Goal: Transaction & Acquisition: Download file/media

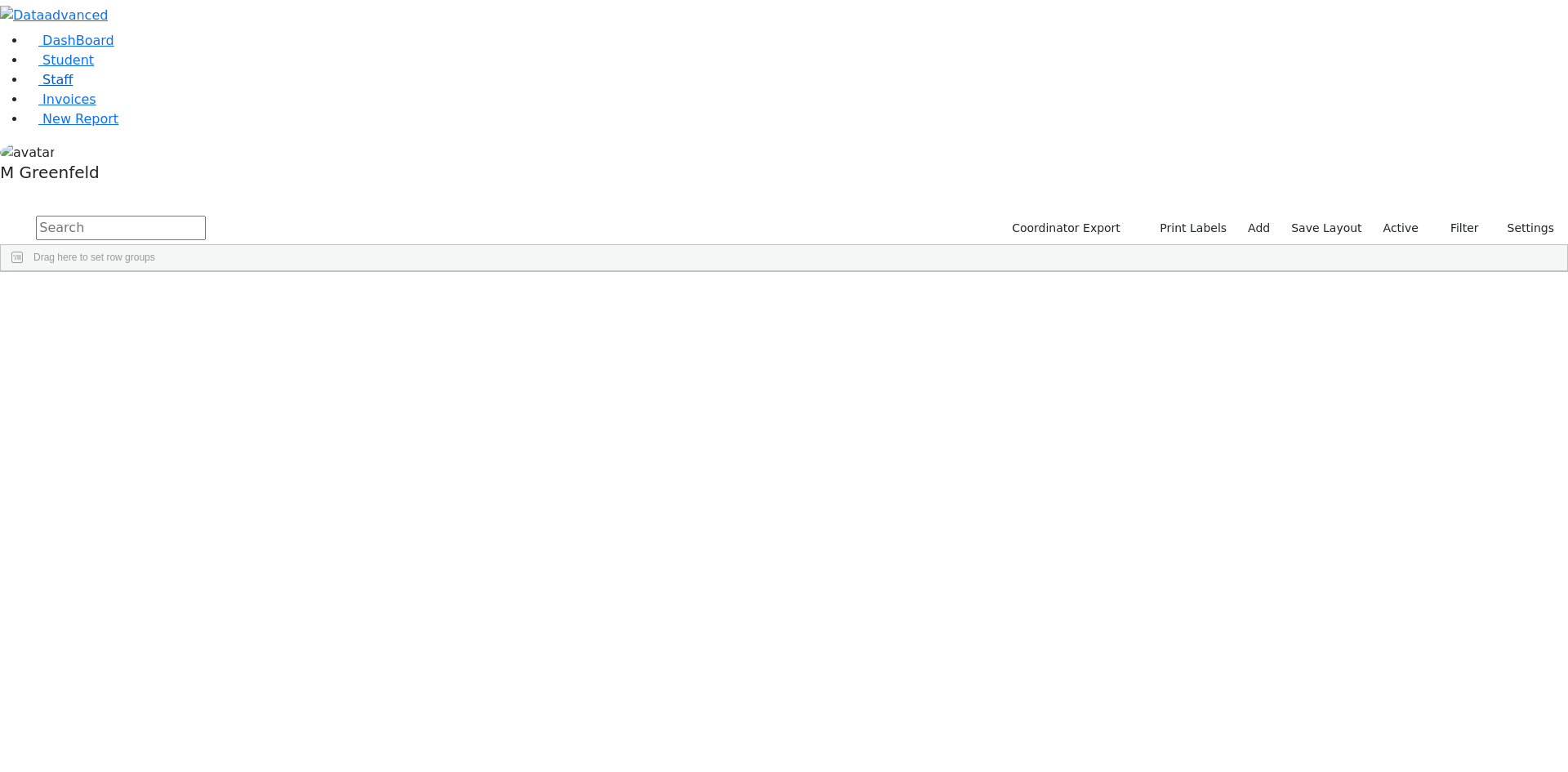
click at [72, 87] on link "Staff" at bounding box center [49, 79] width 47 height 16
click at [205, 215] on input "text" at bounding box center [120, 227] width 170 height 25
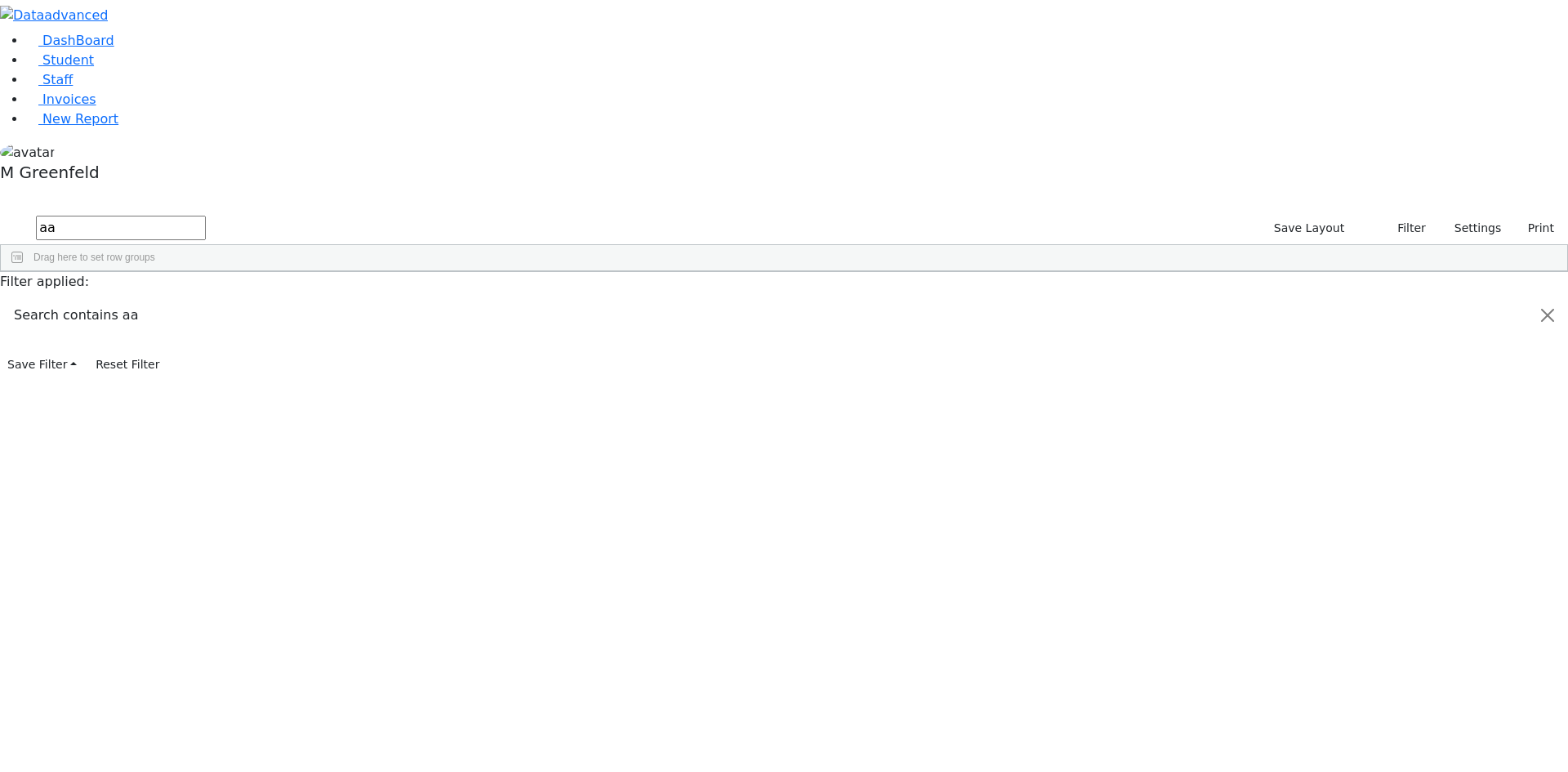
type input "a"
type input "Pola"
drag, startPoint x: 42, startPoint y: 109, endPoint x: 69, endPoint y: 109, distance: 27.0
click at [43, 67] on span "Student" at bounding box center [68, 61] width 52 height 16
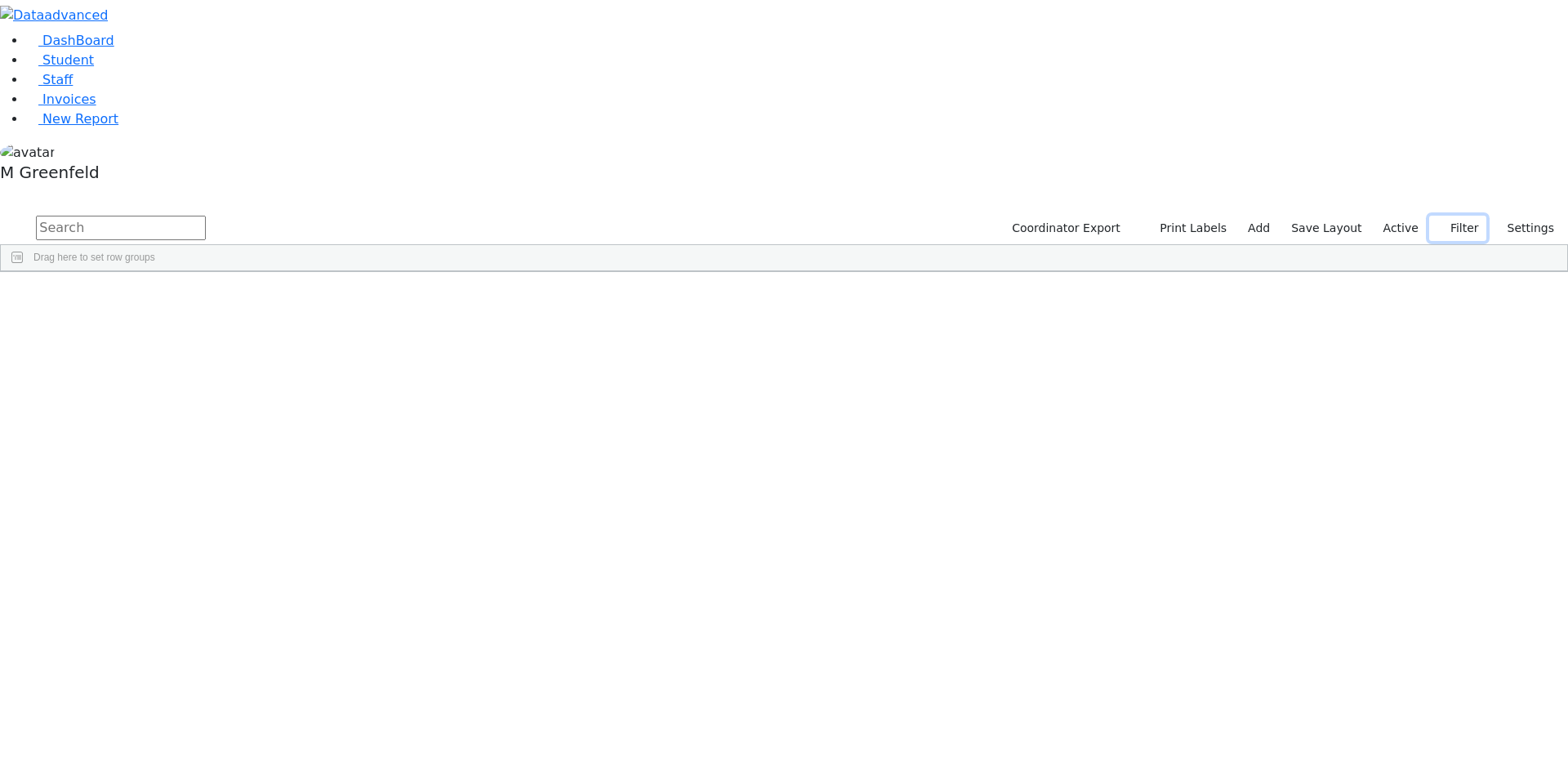
click at [1444, 223] on icon "button" at bounding box center [1442, 228] width 11 height 11
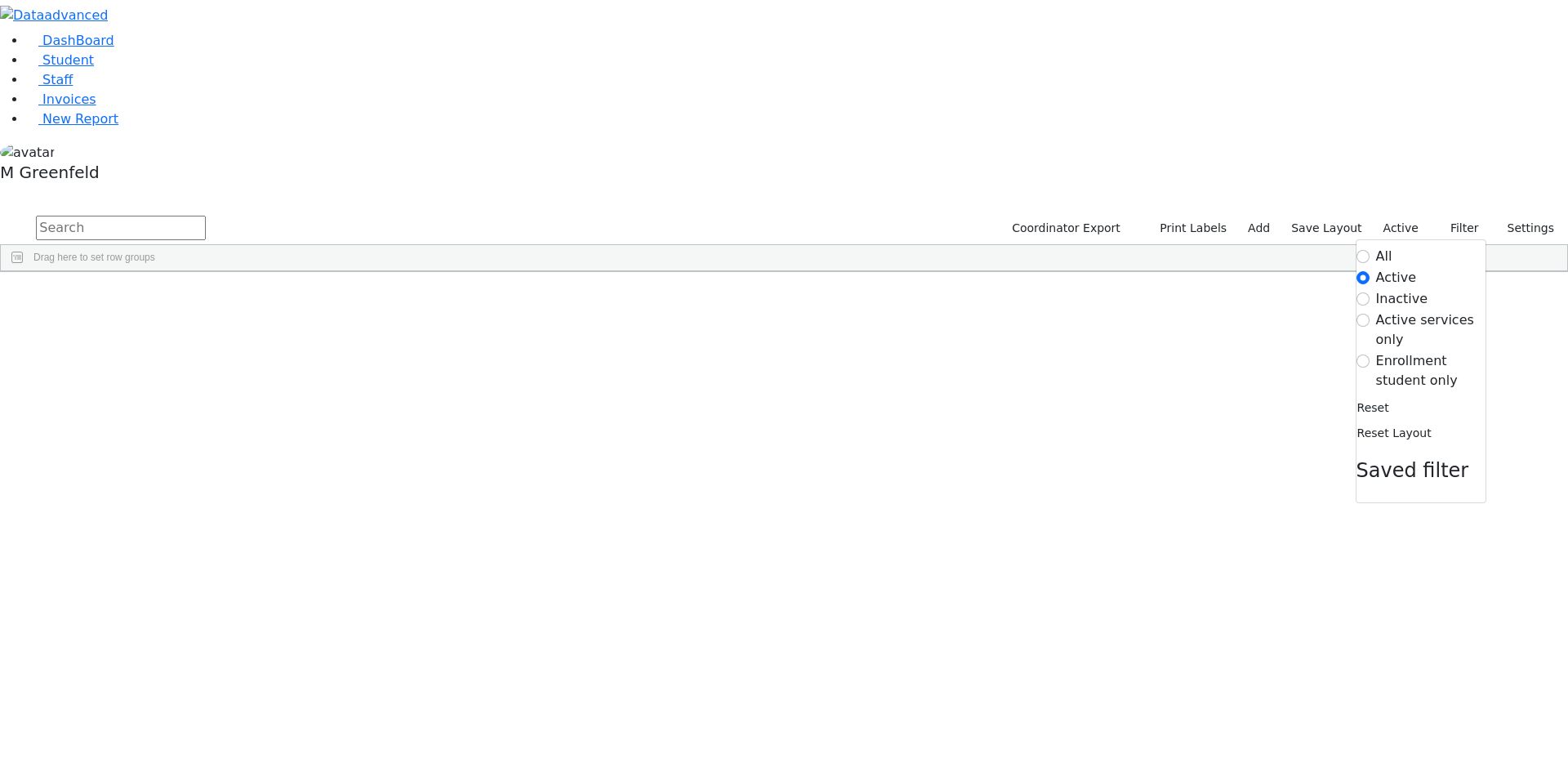
click at [1384, 351] on label "Enrollment student only" at bounding box center [1431, 371] width 109 height 40
click at [1370, 354] on input "Enrollment student only" at bounding box center [1363, 360] width 13 height 13
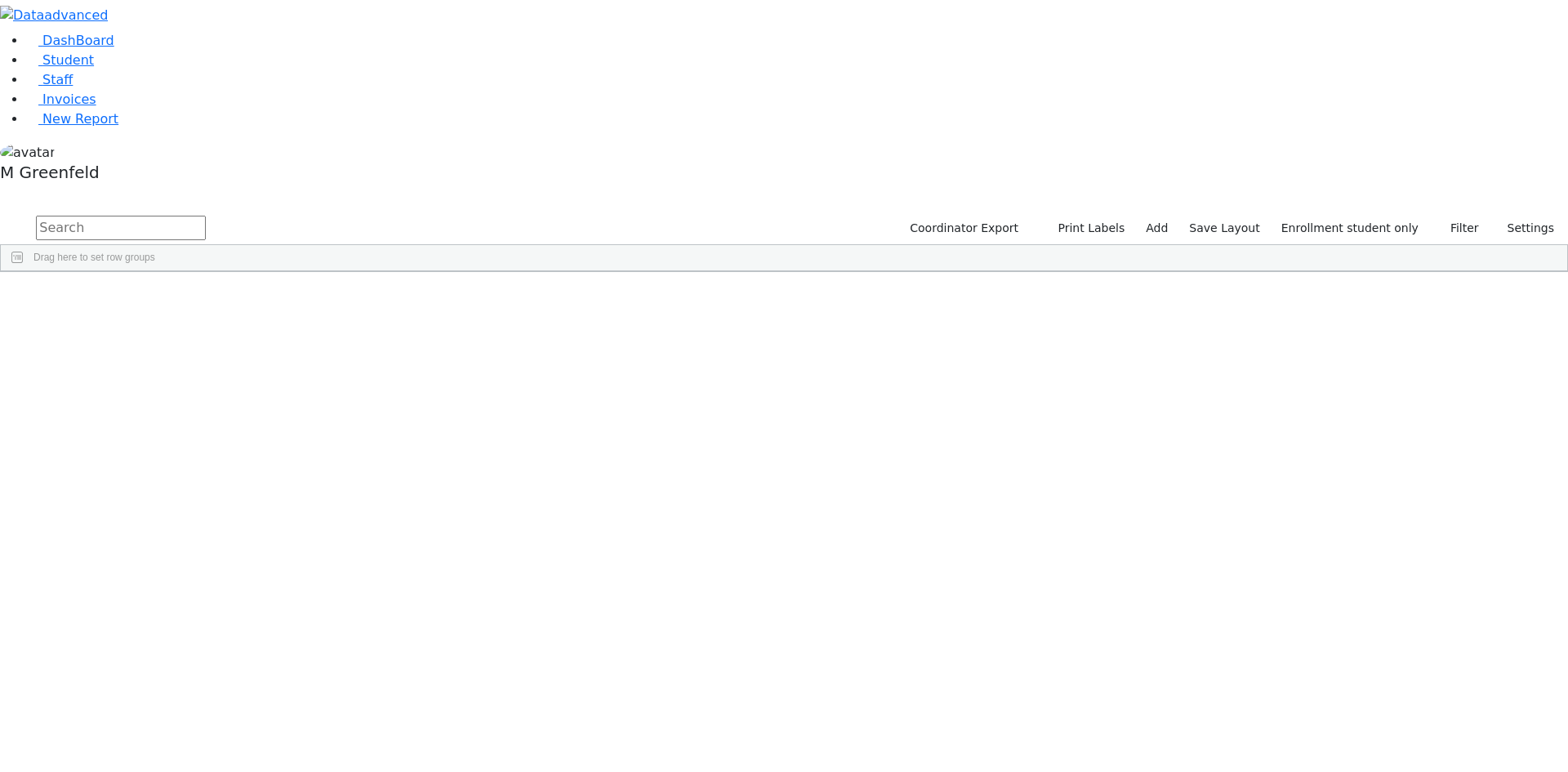
scroll to position [145, 0]
click at [43, 67] on span "Student" at bounding box center [68, 61] width 52 height 16
click at [205, 215] on input "text" at bounding box center [120, 227] width 170 height 25
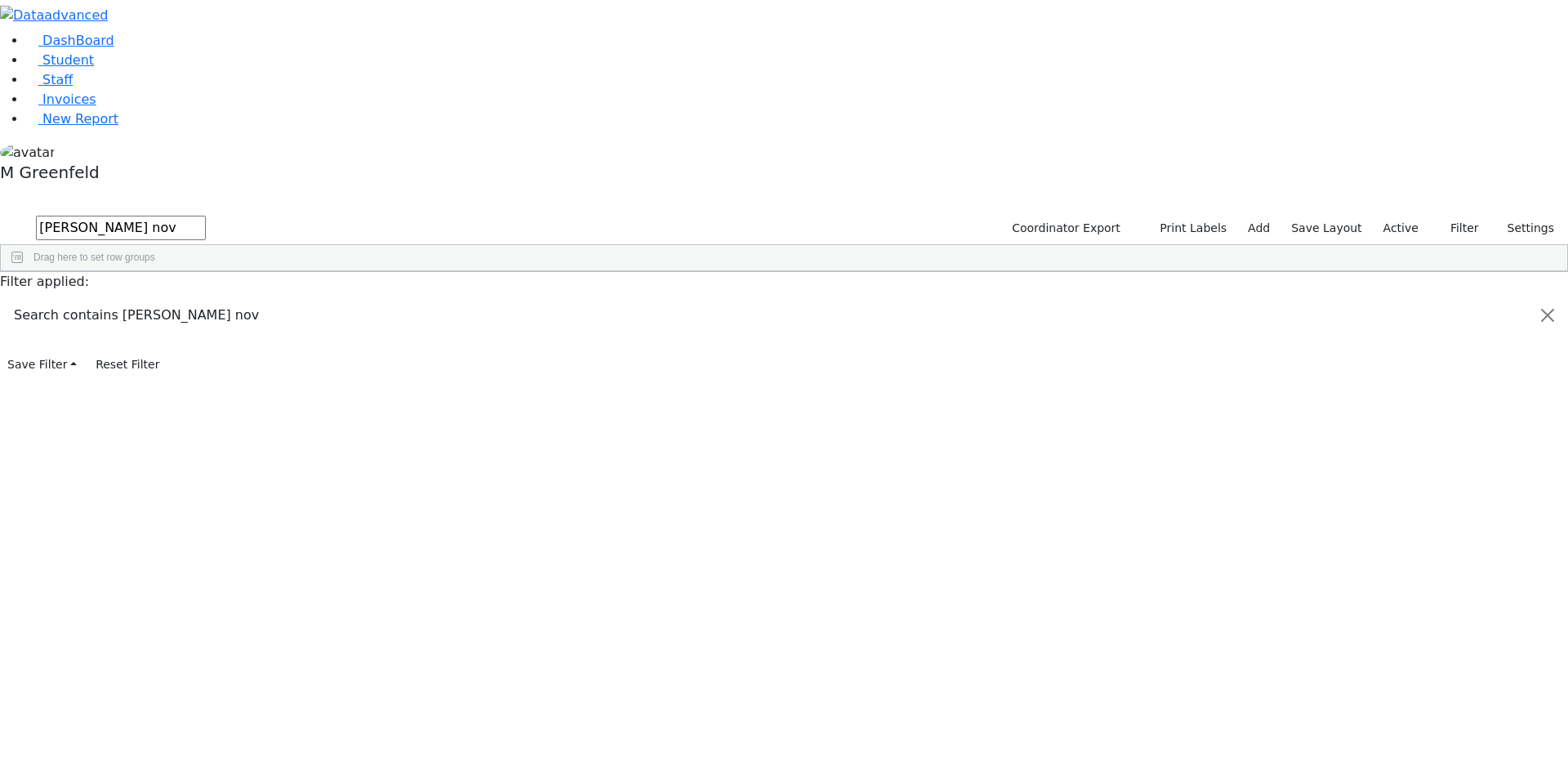
type input "[PERSON_NAME] nov"
click at [242, 298] on div "[PERSON_NAME]" at bounding box center [202, 309] width 78 height 23
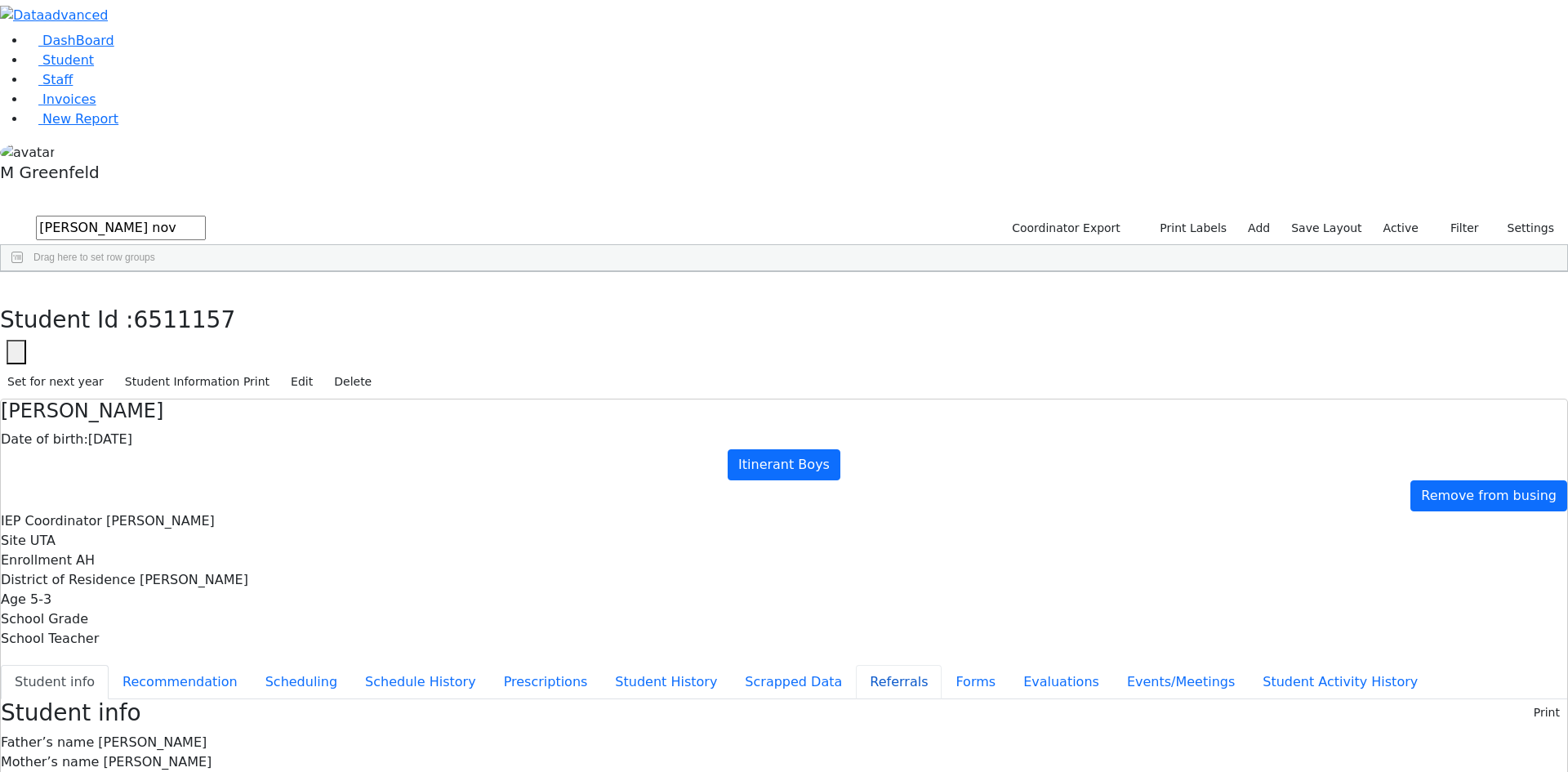
click at [856, 665] on button "Referrals" at bounding box center [899, 682] width 85 height 35
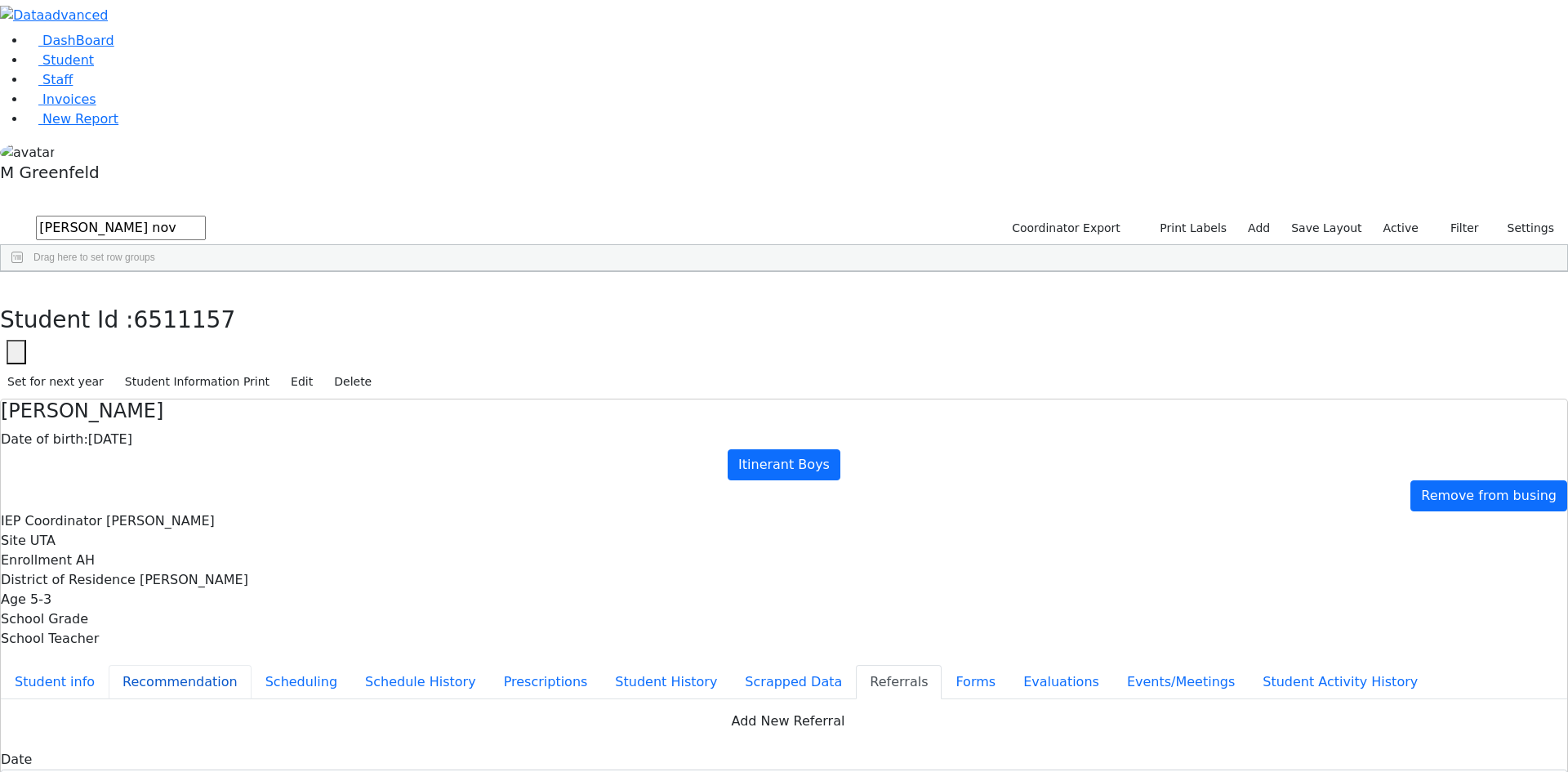
click at [252, 665] on button "Recommendation" at bounding box center [180, 682] width 143 height 35
checkbox input "true"
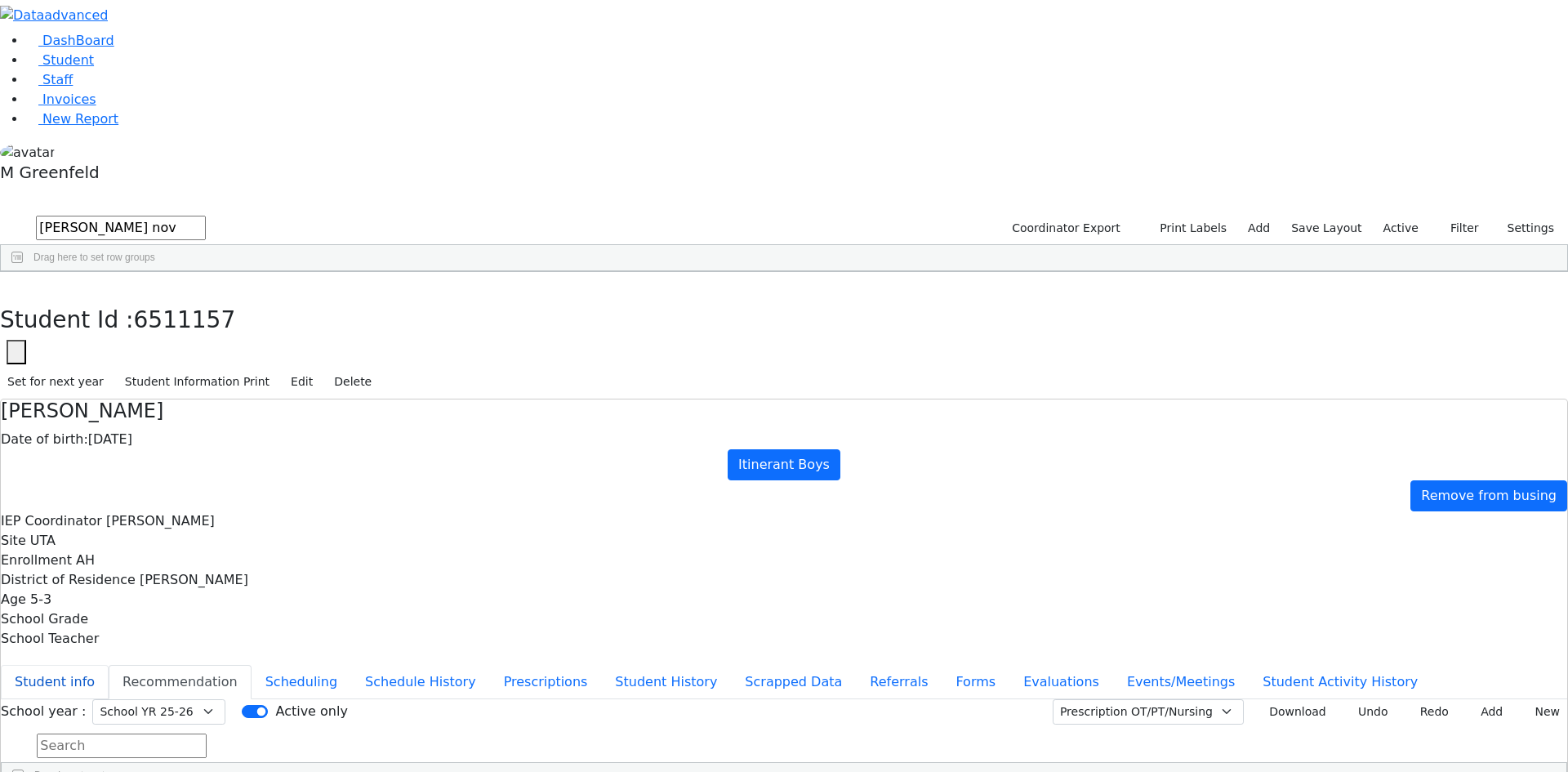
click at [108, 665] on button "Student info" at bounding box center [55, 682] width 108 height 35
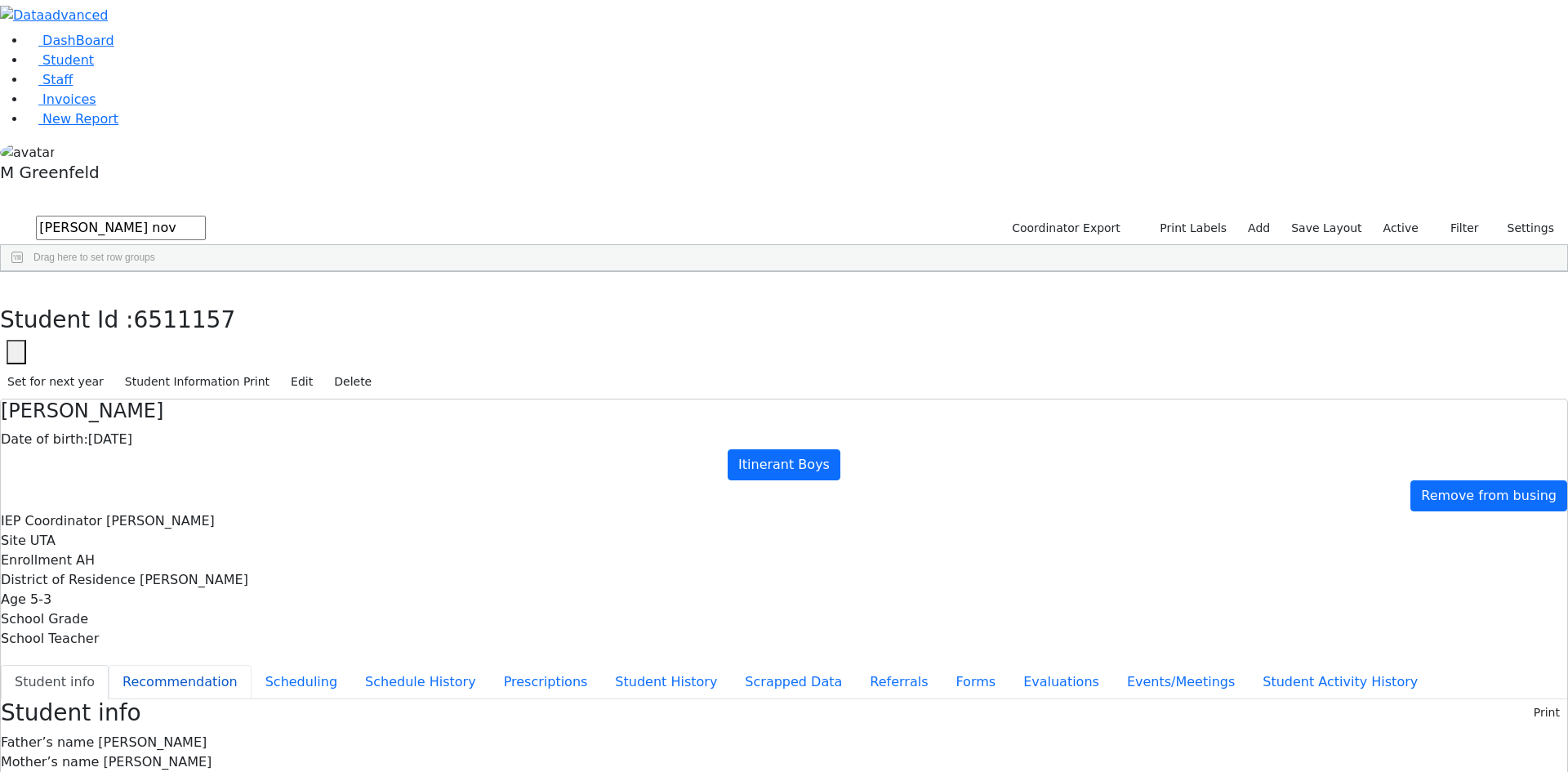
drag, startPoint x: 349, startPoint y: 222, endPoint x: 362, endPoint y: 230, distance: 15.3
click at [252, 665] on button "Recommendation" at bounding box center [180, 682] width 143 height 35
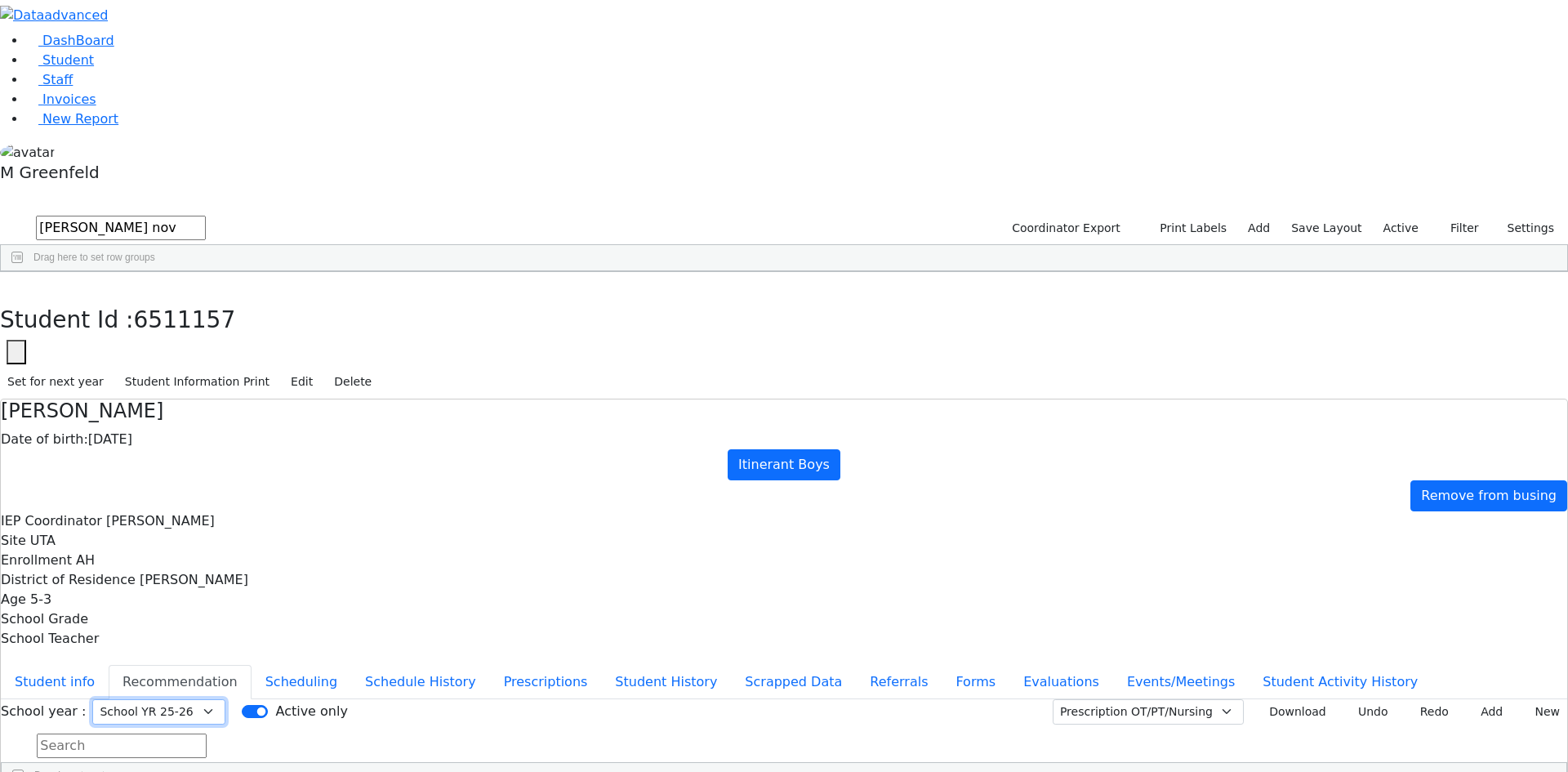
click at [225, 700] on select "Select School YR Summer YR 25 School YR 25-26 Summer YR 25 School YR 24-25 Summ…" at bounding box center [159, 712] width 133 height 26
select select "210"
click at [225, 700] on select "Select School YR Summer YR 25 School YR 25-26 Summer YR 25 School YR 24-25 Summ…" at bounding box center [159, 712] width 133 height 26
click at [16, 284] on icon "button" at bounding box center [11, 289] width 9 height 10
click at [236, 298] on div "[PERSON_NAME]" at bounding box center [196, 309] width 79 height 23
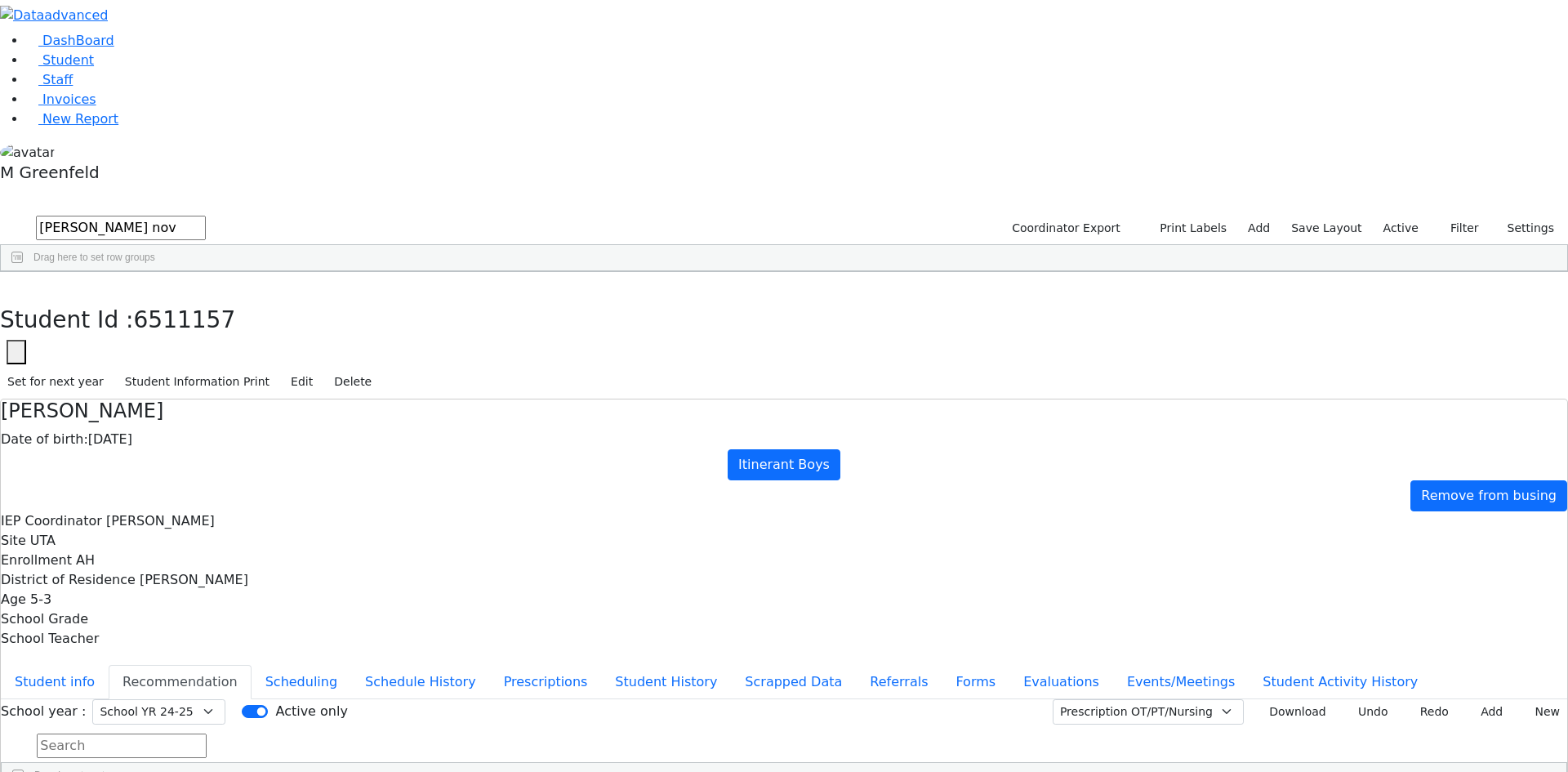
click at [236, 298] on div "[PERSON_NAME]" at bounding box center [196, 309] width 79 height 23
select select "210"
click at [1113, 665] on button "Events/Meetings" at bounding box center [1181, 682] width 136 height 35
click at [108, 665] on button "Student info" at bounding box center [55, 682] width 108 height 35
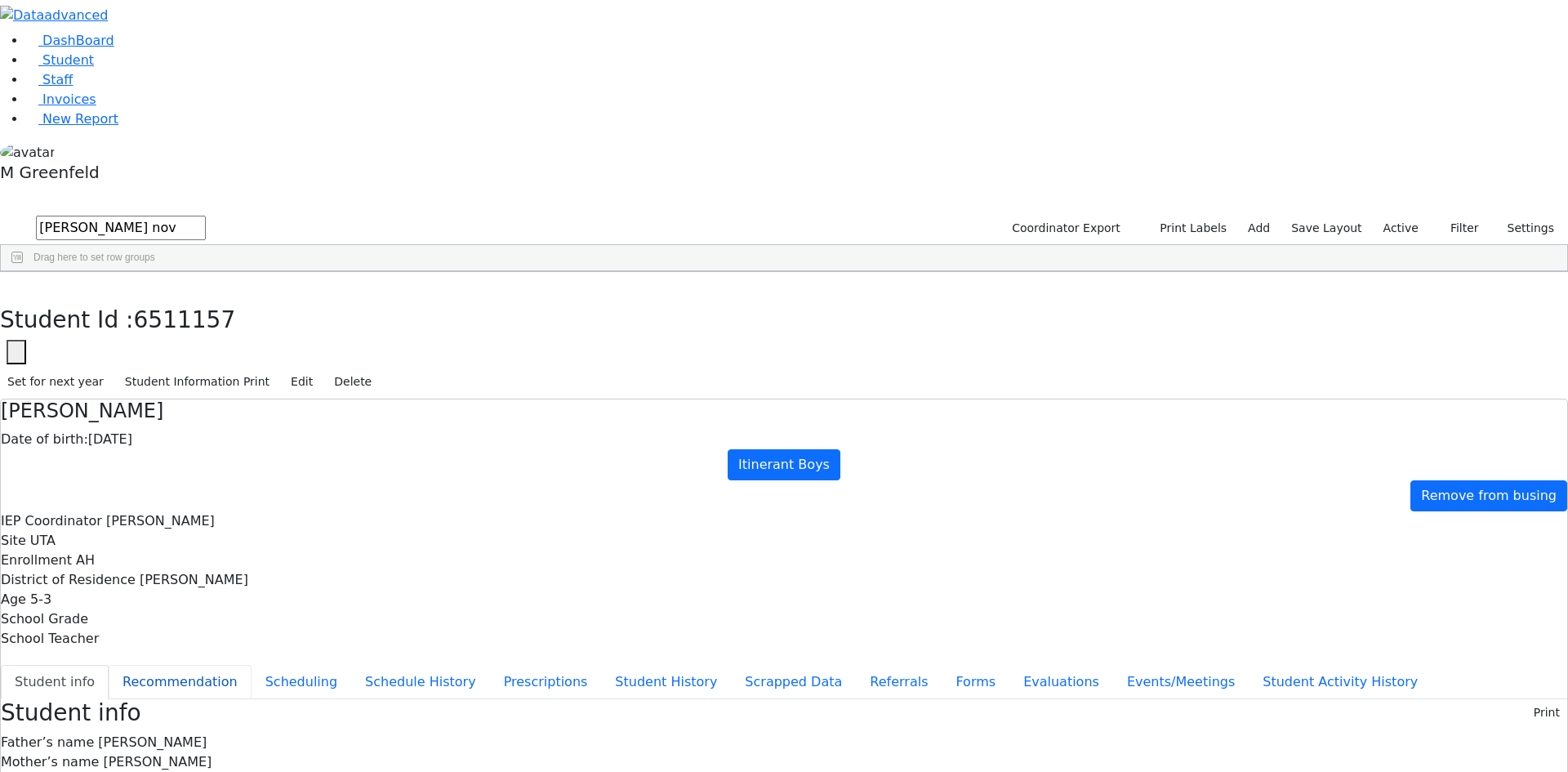
click at [252, 665] on button "Recommendation" at bounding box center [180, 682] width 143 height 35
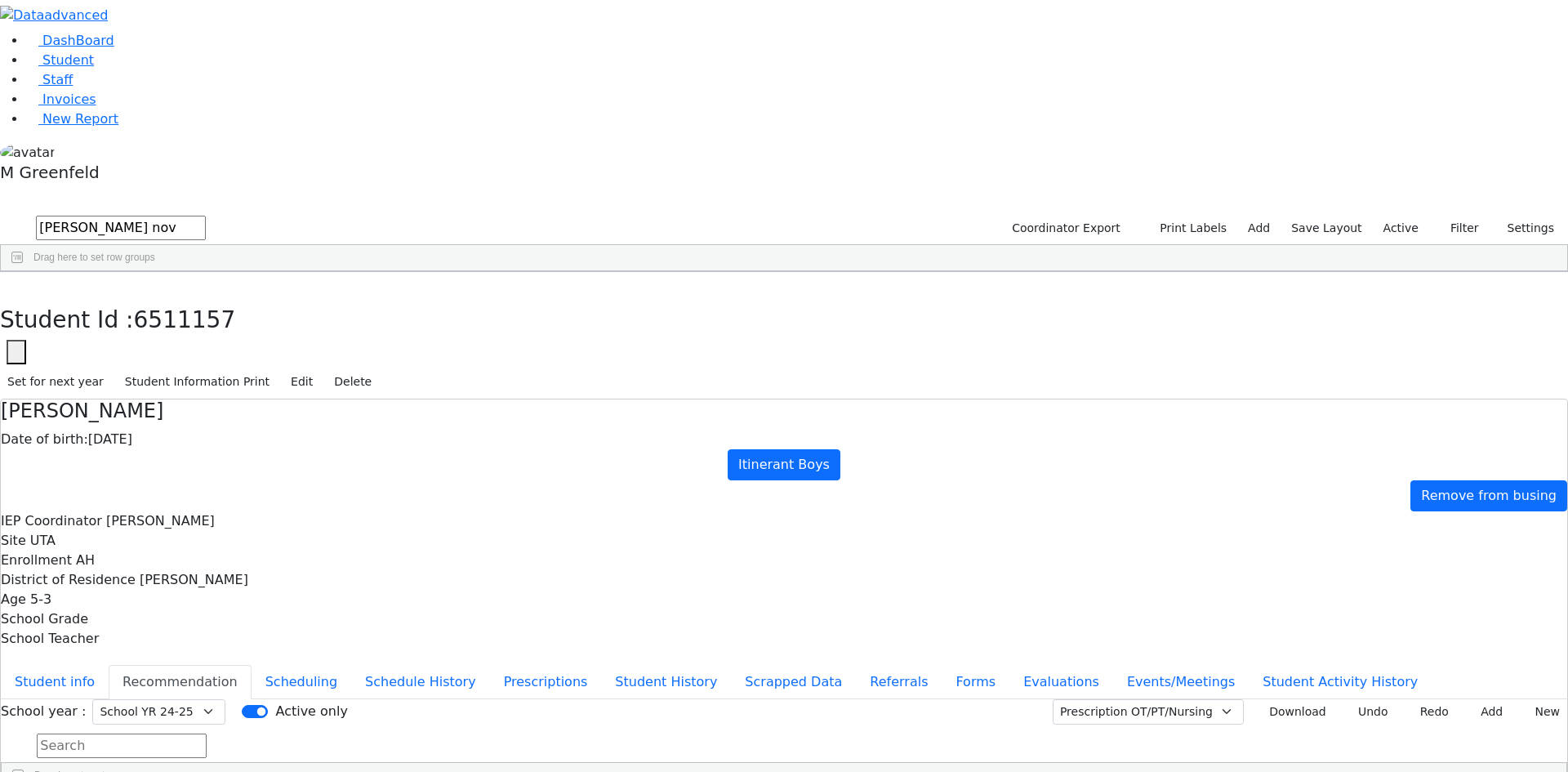
click at [690, 700] on div "School year : Select School YR Summer YR 25 School YR 25-26 Summer YR 25 School…" at bounding box center [784, 712] width 1567 height 26
click at [268, 705] on input "Active only" at bounding box center [255, 710] width 26 height 13
checkbox input "true"
click at [225, 700] on select "Select School YR Summer YR 25 School YR 25-26 Summer YR 25 School YR 24-25 Summ…" at bounding box center [159, 712] width 133 height 26
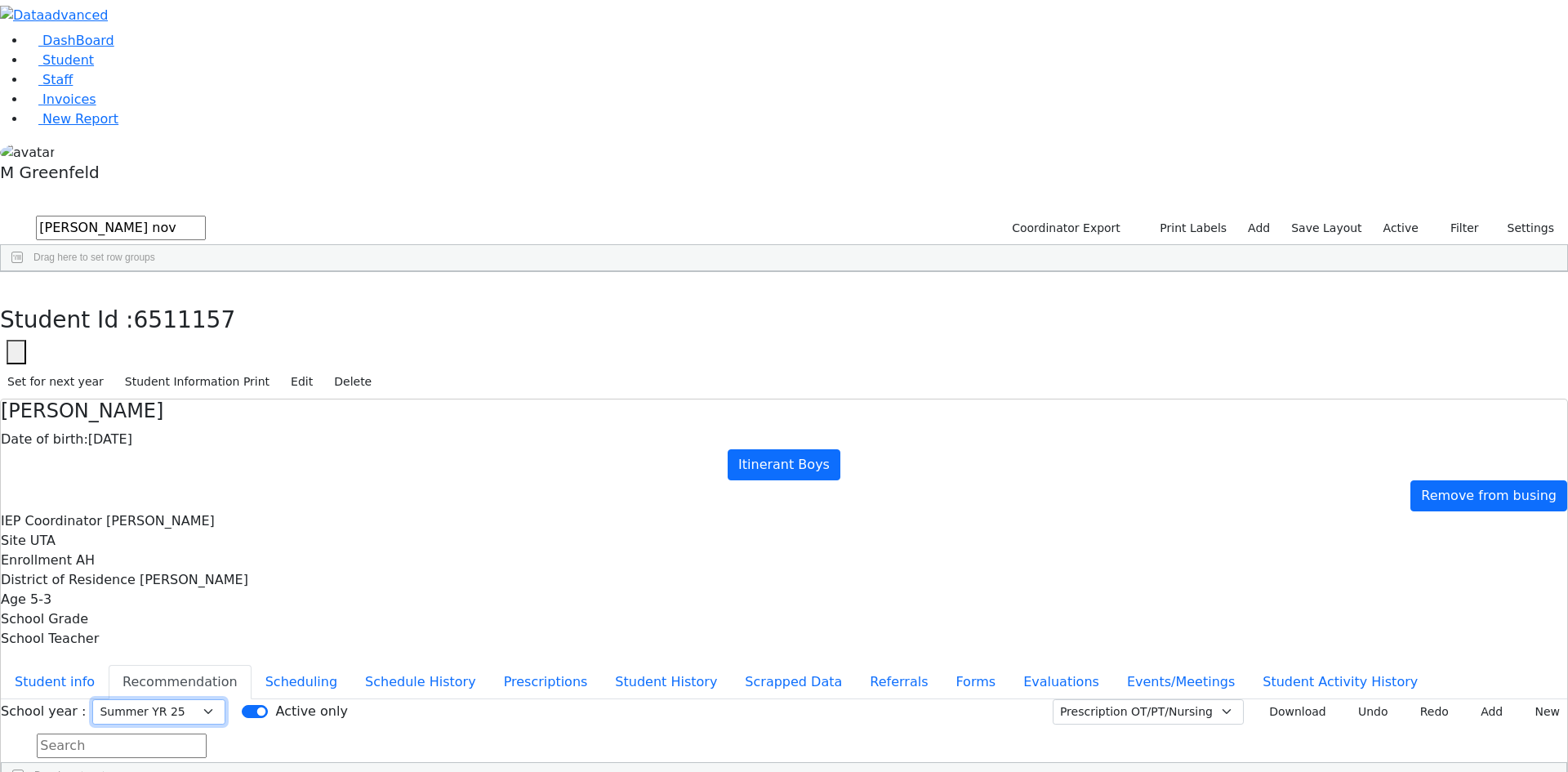
click at [225, 700] on select "Select School YR Summer YR 25 School YR 25-26 Summer YR 25 School YR 24-25 Summ…" at bounding box center [159, 712] width 133 height 26
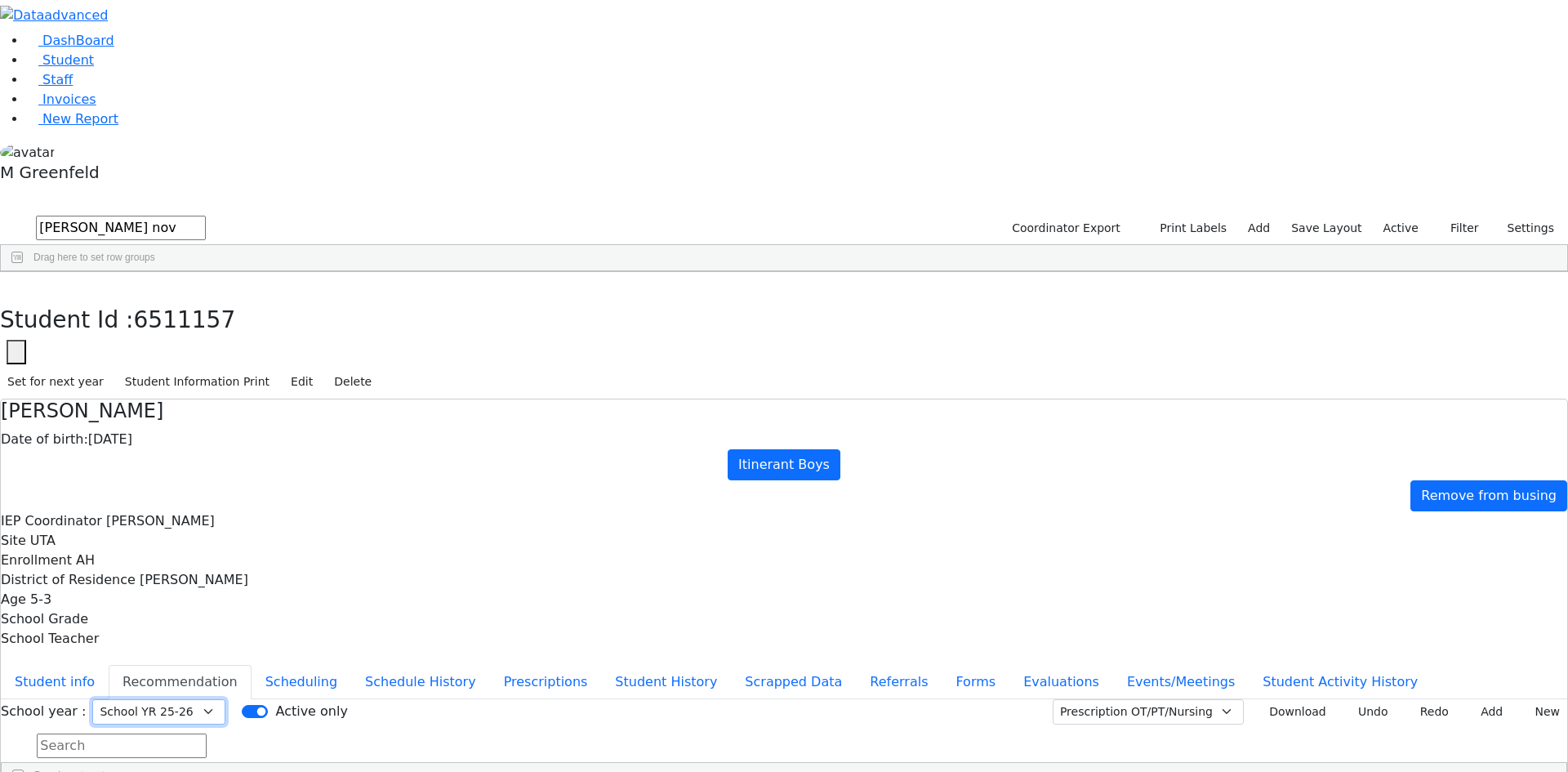
click at [225, 700] on select "Select School YR Summer YR 25 School YR 25-26 Summer YR 25 School YR 24-25 Summ…" at bounding box center [159, 712] width 133 height 26
select select "210"
click at [225, 700] on select "Select School YR Summer YR 25 School YR 25-26 Summer YR 25 School YR 24-25 Summ…" at bounding box center [159, 712] width 133 height 26
click at [24, 272] on button "button" at bounding box center [12, 289] width 24 height 35
click at [157, 298] on div "Nove" at bounding box center [117, 309] width 79 height 23
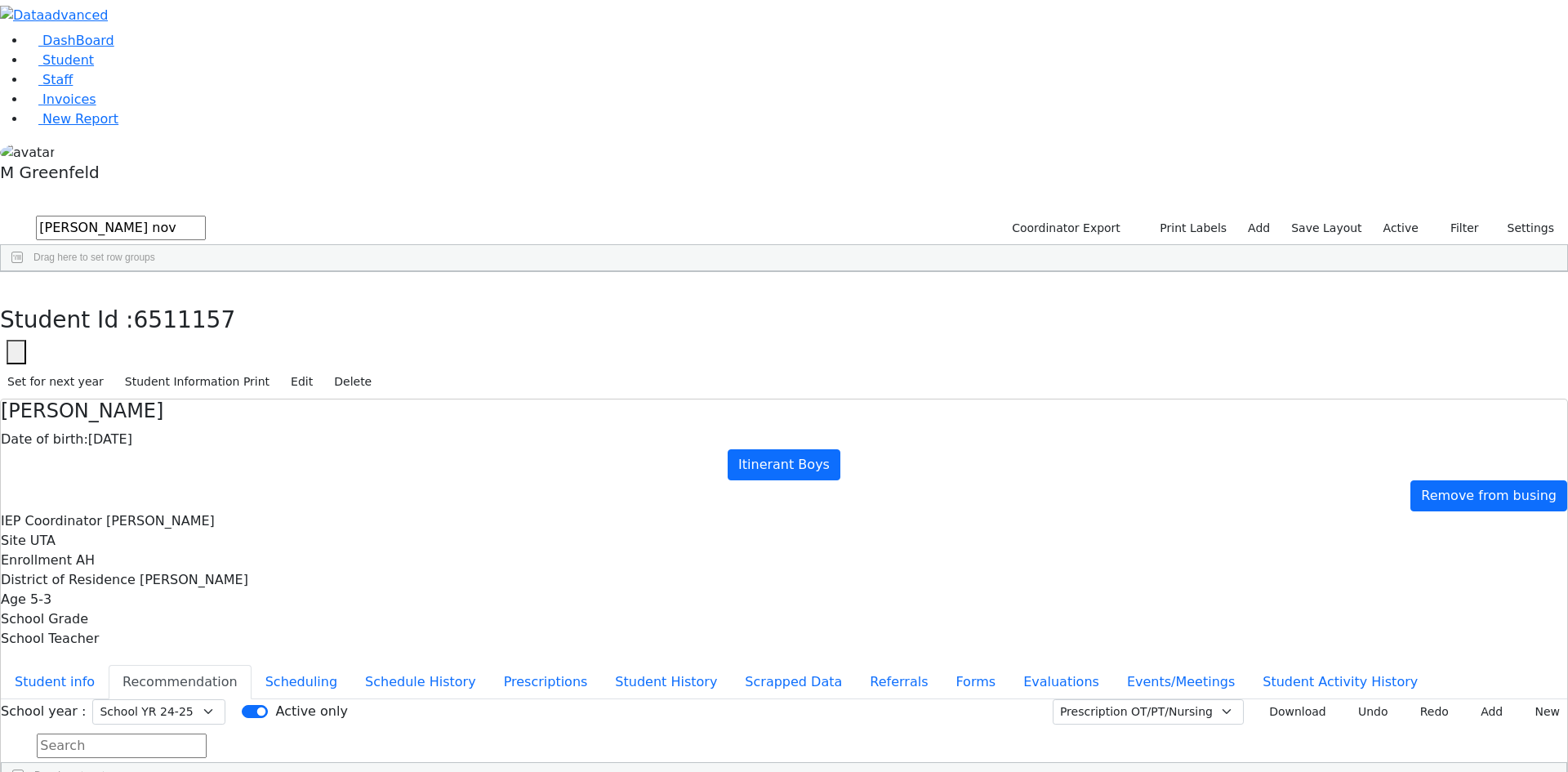
click at [157, 298] on div "Nove" at bounding box center [117, 309] width 79 height 23
select select "210"
click at [1113, 665] on button "Events/Meetings" at bounding box center [1181, 682] width 136 height 35
click at [942, 665] on button "Forms" at bounding box center [976, 682] width 67 height 35
type input "[PERSON_NAME]"
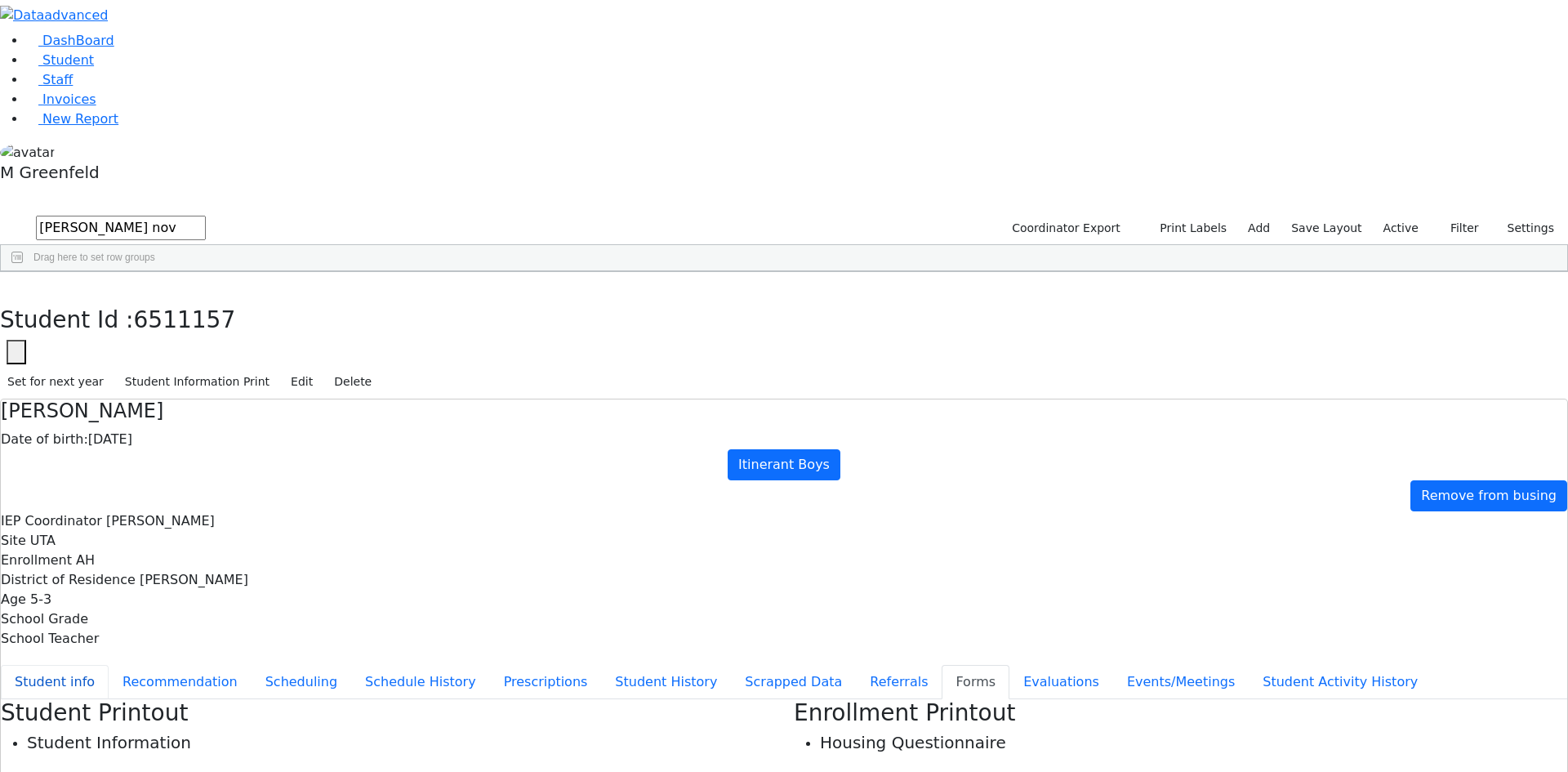
click at [108, 665] on button "Student info" at bounding box center [55, 682] width 108 height 35
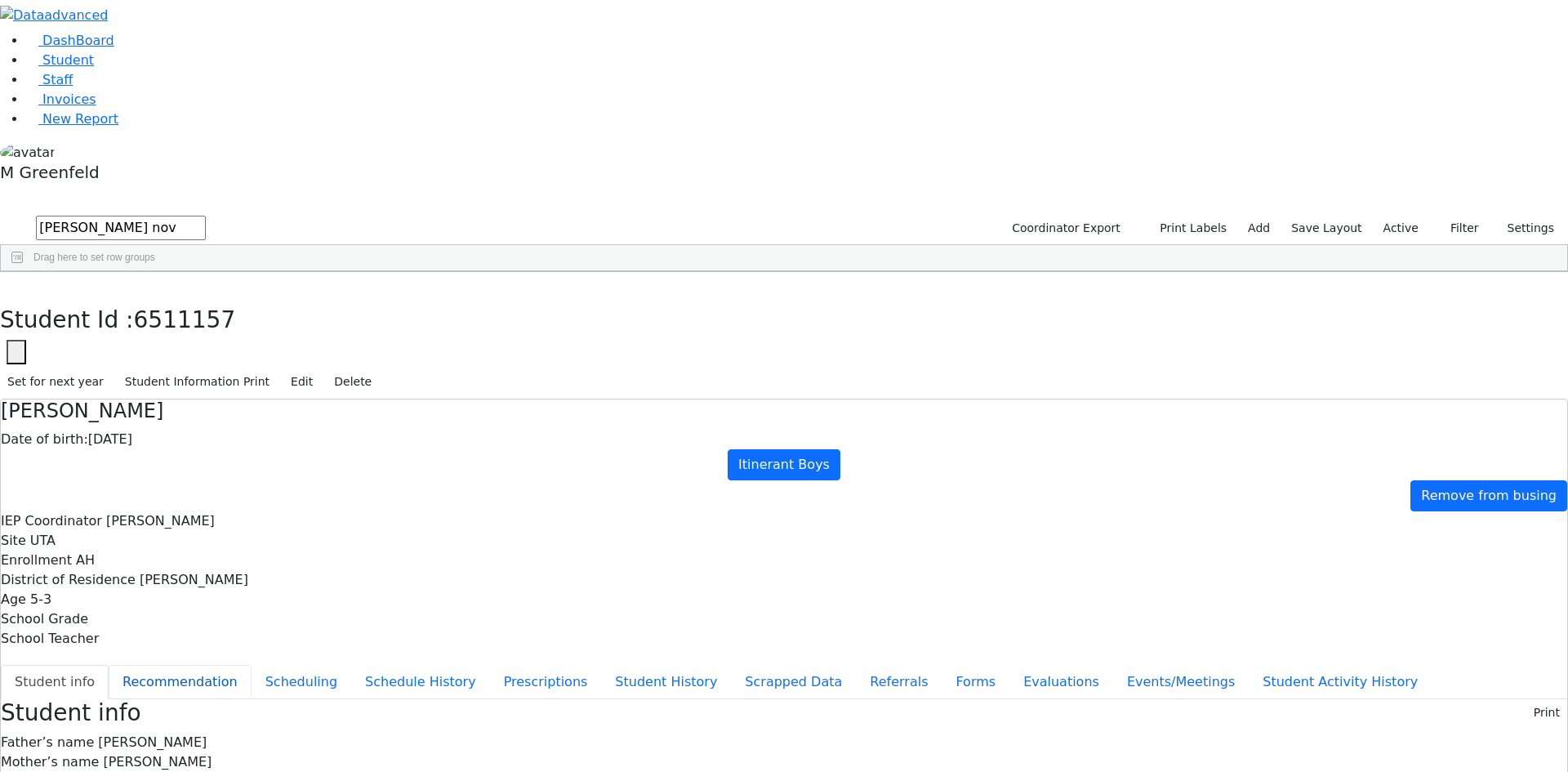
click at [252, 665] on button "Recommendation" at bounding box center [180, 682] width 143 height 35
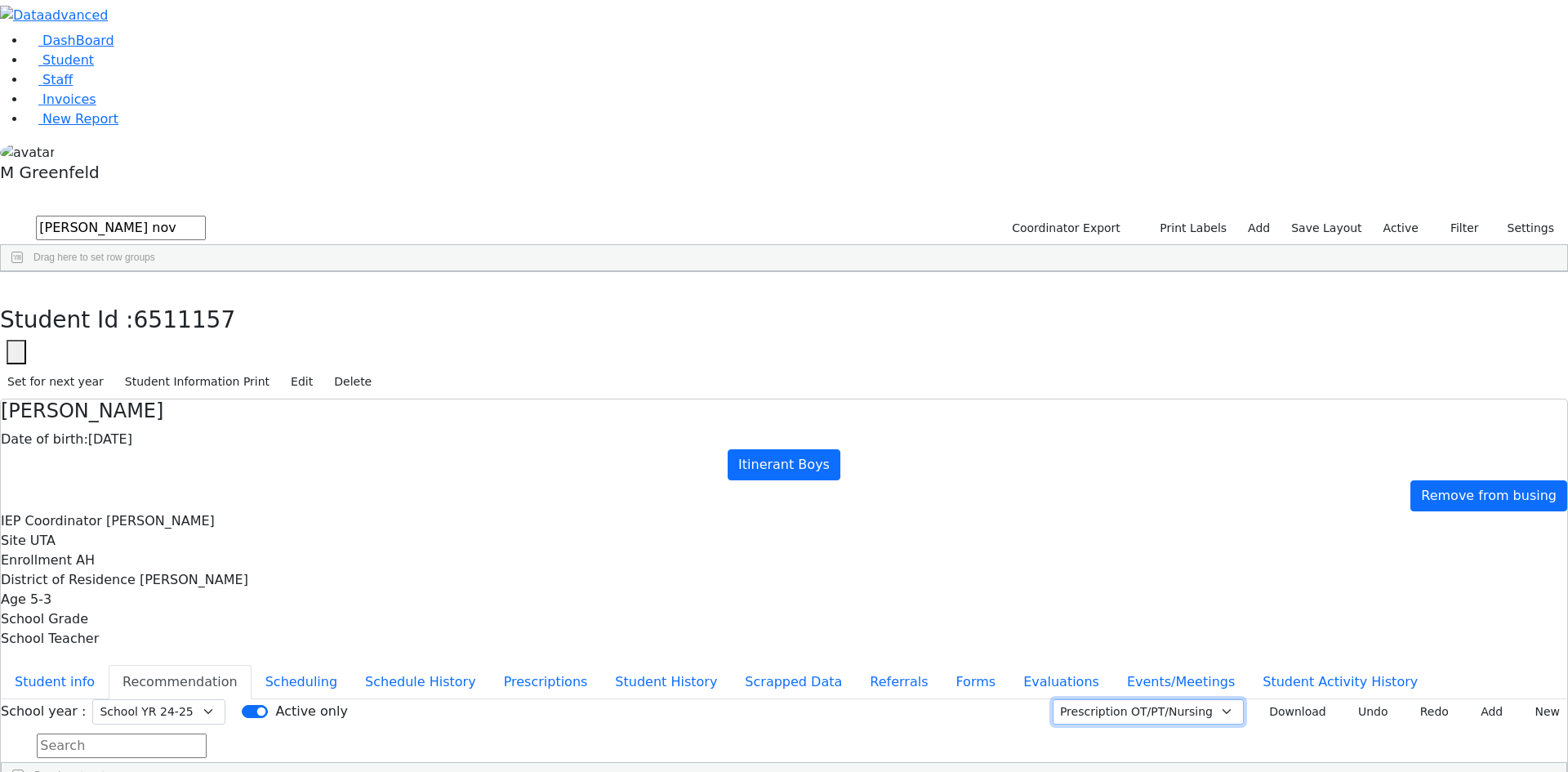
click at [1179, 700] on select "Prescription OT/PT/Nursing CPSE OT-PT Presscription Prescription2" at bounding box center [1148, 712] width 192 height 26
click at [1073, 700] on select "Prescription OT/PT/Nursing CPSE OT-PT Presscription Prescription2" at bounding box center [1148, 712] width 192 height 26
click at [1276, 700] on button "Download" at bounding box center [1292, 712] width 83 height 26
